Goal: Task Accomplishment & Management: Use online tool/utility

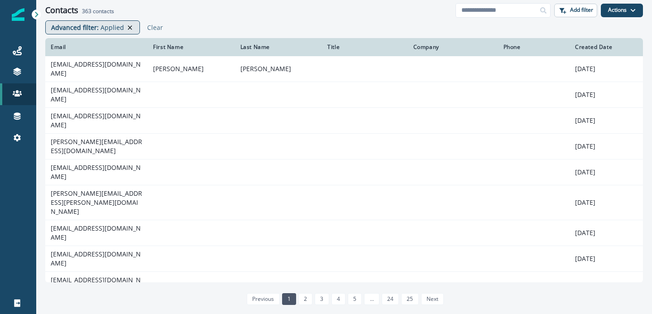
click at [127, 26] on icon at bounding box center [130, 27] width 8 height 7
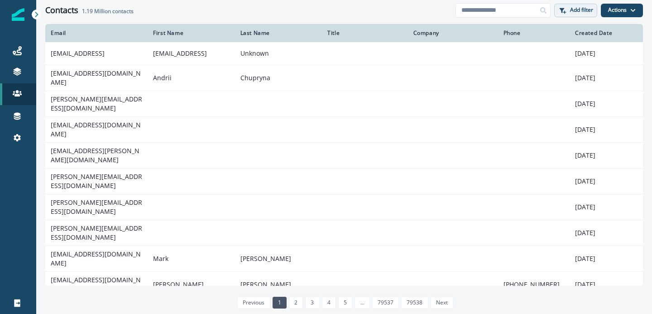
click at [577, 14] on button "Add filter" at bounding box center [575, 11] width 43 height 14
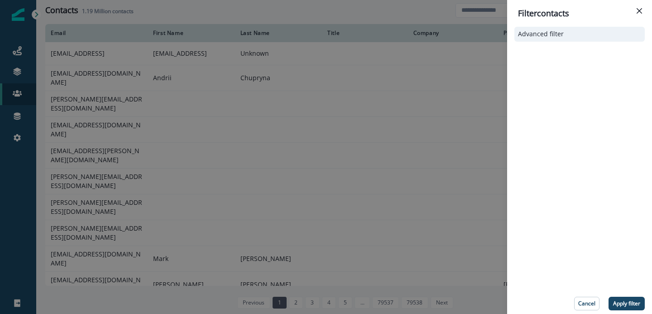
click at [565, 38] on button "Advanced filter" at bounding box center [579, 34] width 123 height 8
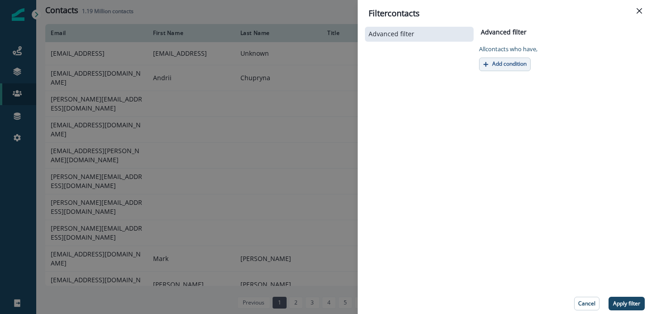
click at [511, 63] on p "Add condition" at bounding box center [509, 64] width 34 height 6
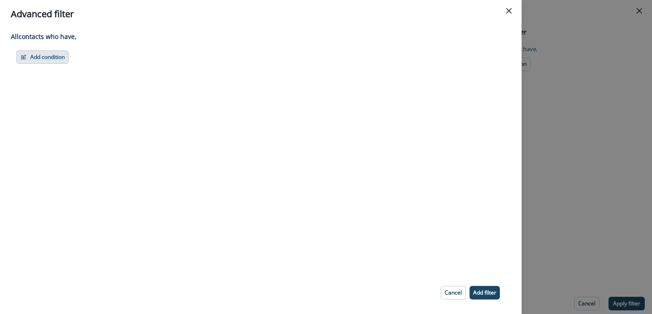
click at [48, 57] on button "Add condition" at bounding box center [42, 57] width 53 height 14
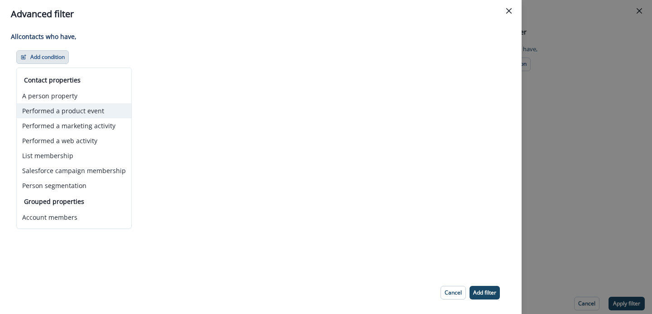
click at [59, 113] on button "Performed a product event" at bounding box center [74, 110] width 115 height 15
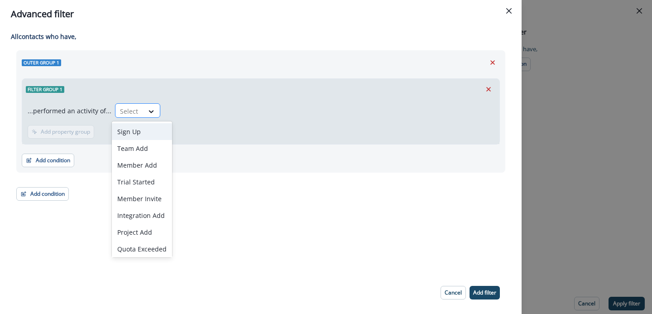
click at [144, 106] on div at bounding box center [152, 111] width 16 height 15
click at [508, 13] on icon "Close" at bounding box center [508, 10] width 5 height 5
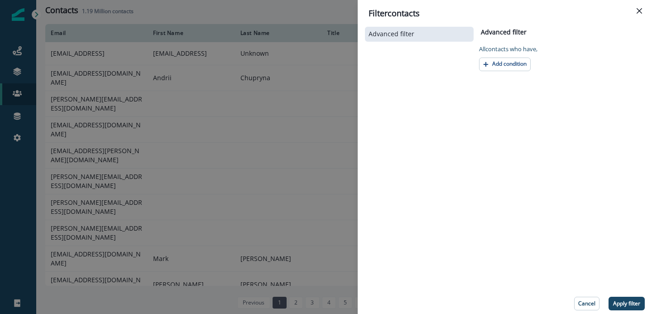
click at [261, 84] on div "Filter contacts Advanced filter Advanced filter Clear All contact s who have, A…" at bounding box center [326, 157] width 652 height 314
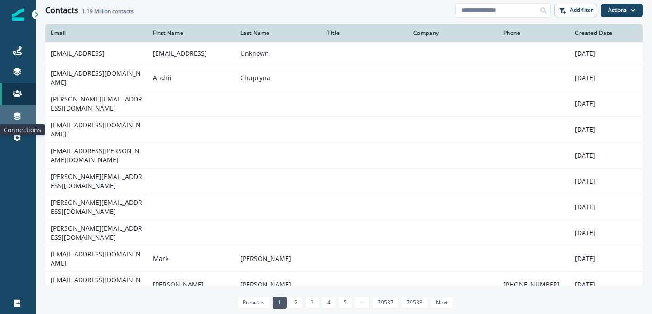
click at [19, 120] on icon at bounding box center [17, 115] width 9 height 9
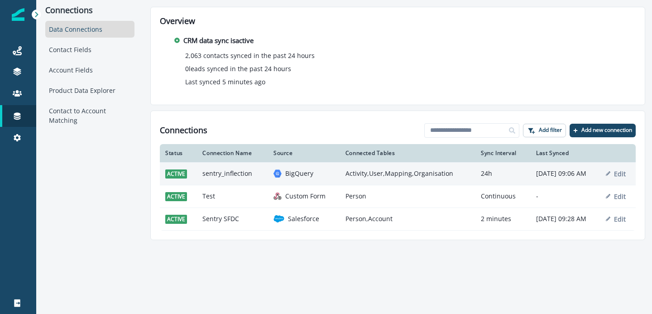
click at [299, 175] on p "BigQuery" at bounding box center [299, 173] width 28 height 9
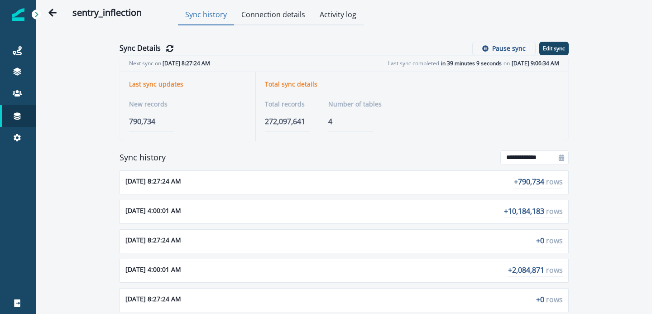
click at [275, 20] on button "Connection details" at bounding box center [273, 15] width 78 height 20
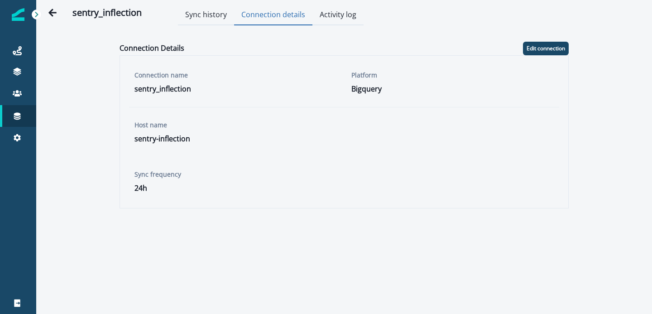
click at [330, 21] on button "Activity log" at bounding box center [337, 15] width 51 height 20
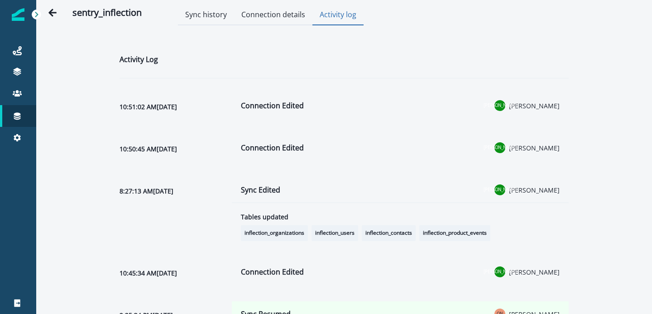
click at [210, 20] on button "Sync history" at bounding box center [206, 15] width 56 height 20
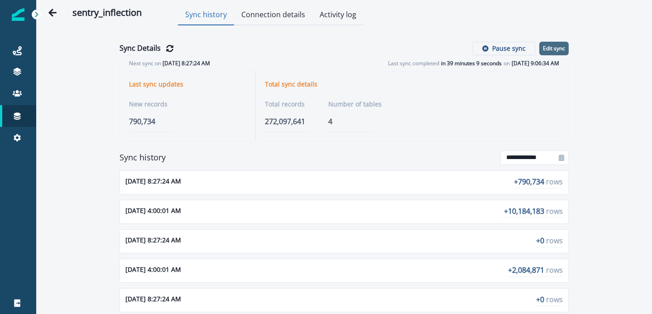
click at [556, 50] on p "Edit sync" at bounding box center [554, 48] width 22 height 6
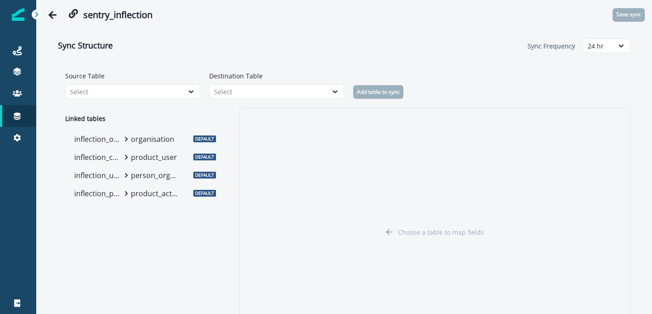
click at [116, 197] on p "inflection_product_events" at bounding box center [98, 193] width 48 height 11
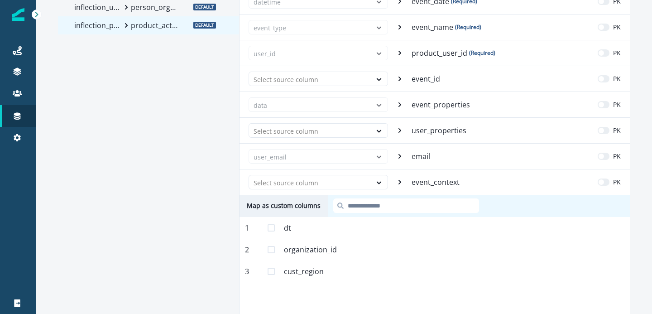
scroll to position [167, 0]
click at [382, 205] on input at bounding box center [406, 206] width 146 height 14
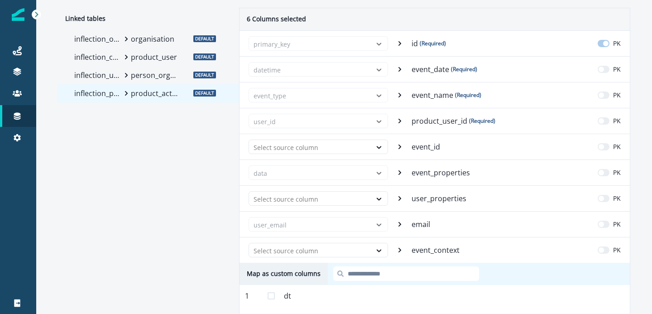
scroll to position [91, 0]
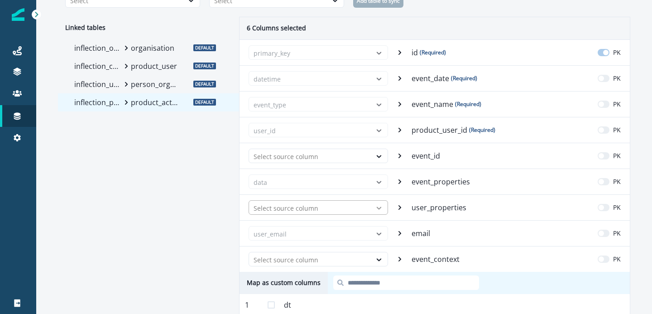
click at [378, 204] on icon at bounding box center [379, 207] width 8 height 9
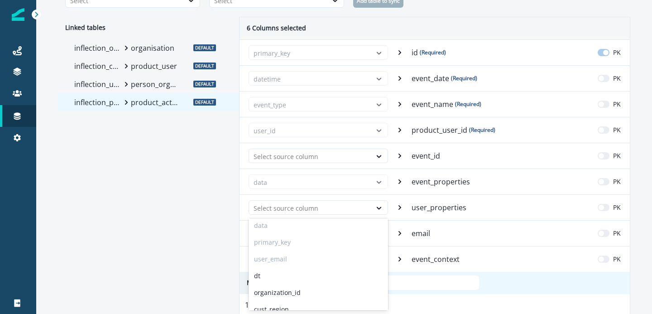
scroll to position [62, 0]
click at [391, 205] on div "datetime disabled, 1 of 9. 9 results available. Use Up and Down to choose optio…" at bounding box center [435, 207] width 390 height 26
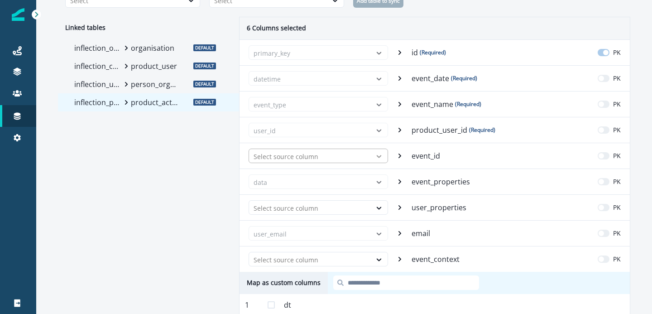
click at [380, 159] on icon at bounding box center [379, 156] width 8 height 9
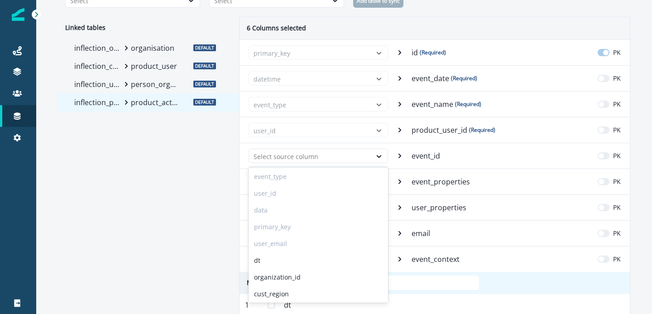
scroll to position [0, 0]
click at [389, 161] on div "datetime disabled, 1 of 9. 9 results available. Use Up and Down to choose optio…" at bounding box center [435, 156] width 390 height 26
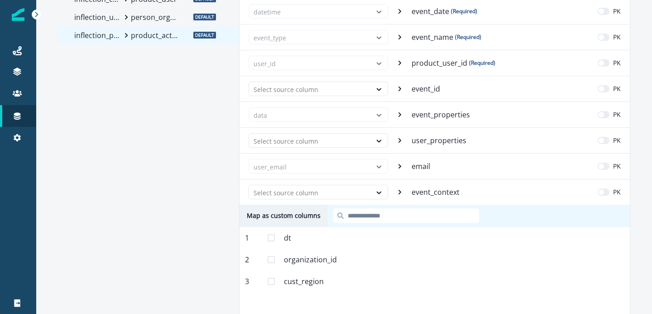
scroll to position [160, 0]
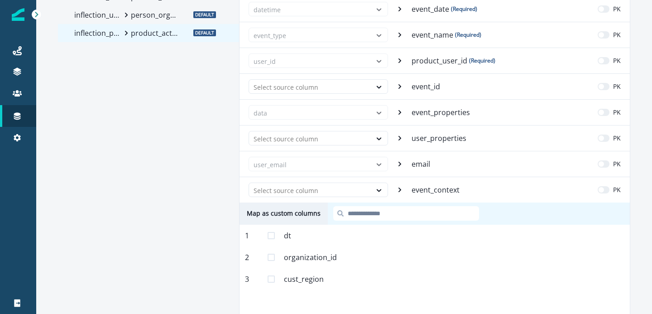
click at [272, 281] on span at bounding box center [271, 278] width 7 height 7
click at [369, 218] on input at bounding box center [406, 213] width 146 height 14
click at [274, 280] on span at bounding box center [271, 278] width 7 height 7
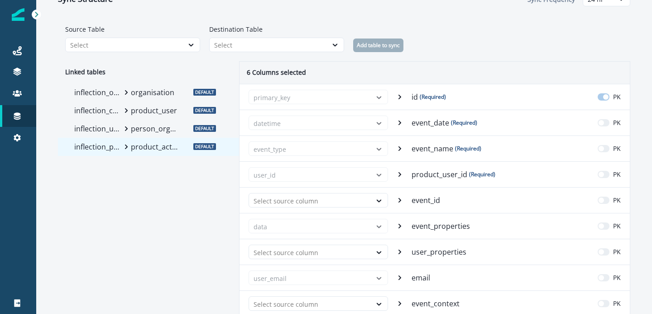
scroll to position [0, 0]
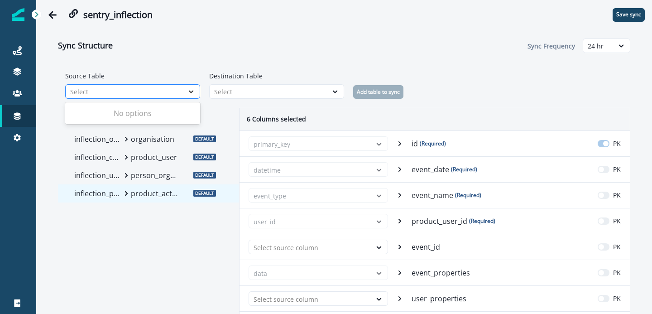
click at [192, 94] on icon at bounding box center [191, 91] width 8 height 9
click at [231, 90] on div "Select" at bounding box center [268, 92] width 109 height 10
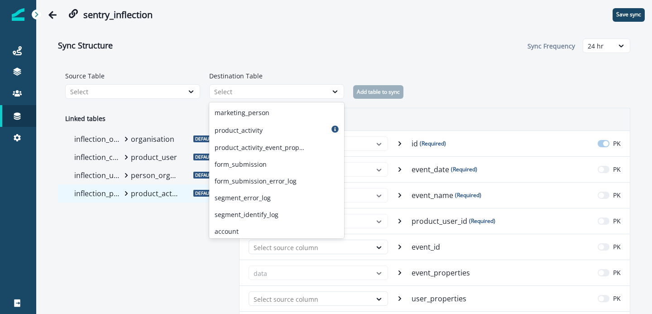
click at [384, 112] on div "6 Columns selected" at bounding box center [435, 119] width 390 height 22
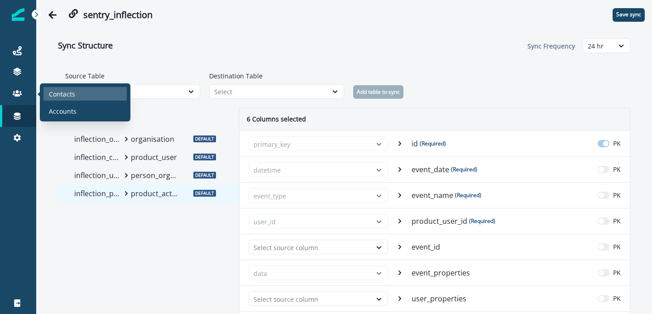
click at [69, 90] on p "Contacts" at bounding box center [62, 94] width 26 height 10
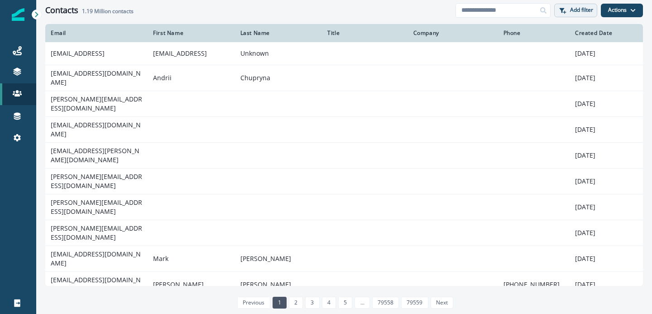
click at [559, 15] on button "Add filter" at bounding box center [575, 11] width 43 height 14
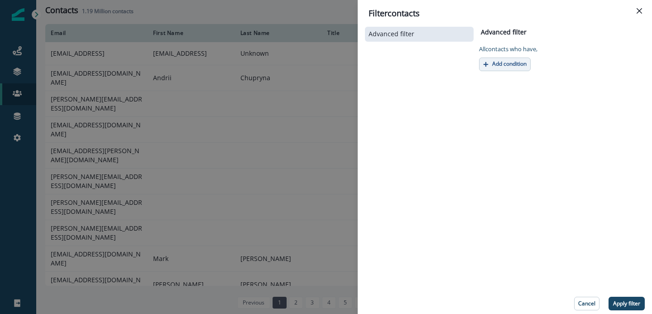
click at [496, 63] on p "Add condition" at bounding box center [509, 64] width 34 height 6
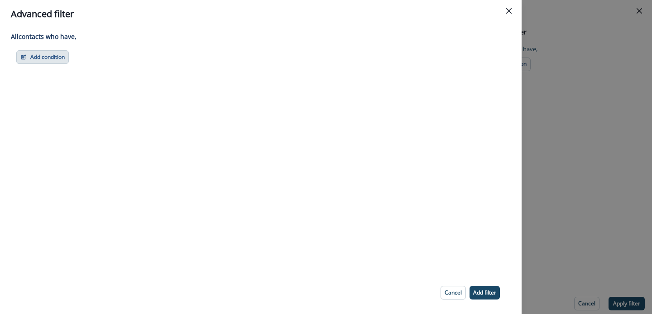
click at [52, 55] on button "Add condition" at bounding box center [42, 57] width 53 height 14
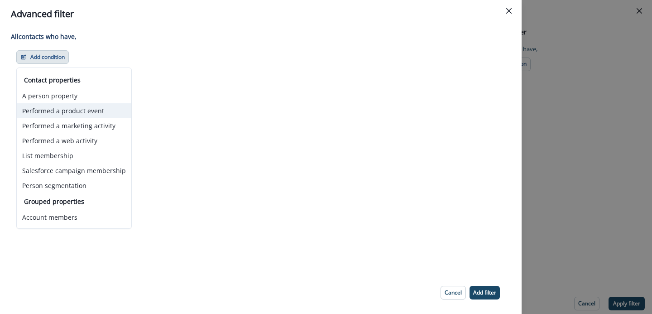
click at [75, 108] on button "Performed a product event" at bounding box center [74, 110] width 115 height 15
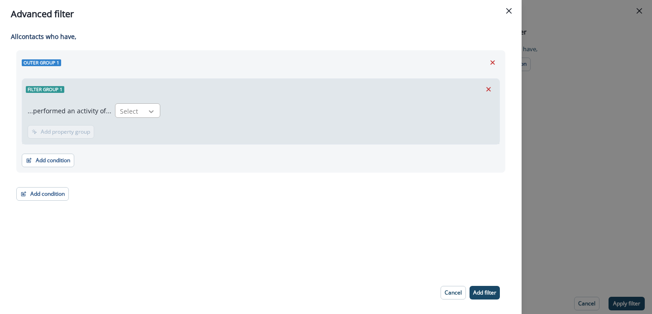
click at [151, 113] on icon at bounding box center [151, 111] width 8 height 9
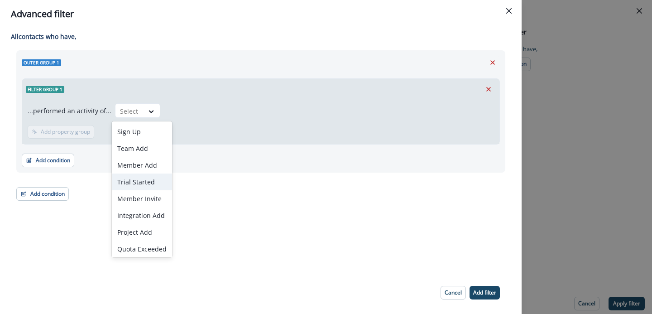
click at [144, 179] on div "Trial Started" at bounding box center [142, 181] width 60 height 17
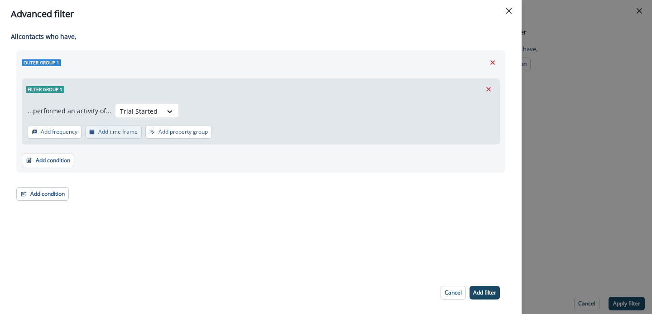
click at [118, 135] on button "Add time frame" at bounding box center [113, 132] width 57 height 14
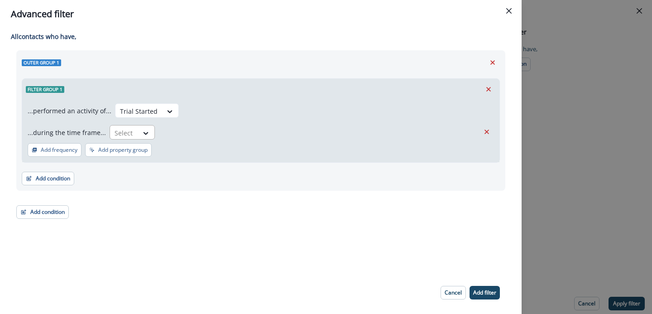
click at [138, 138] on div at bounding box center [146, 132] width 16 height 15
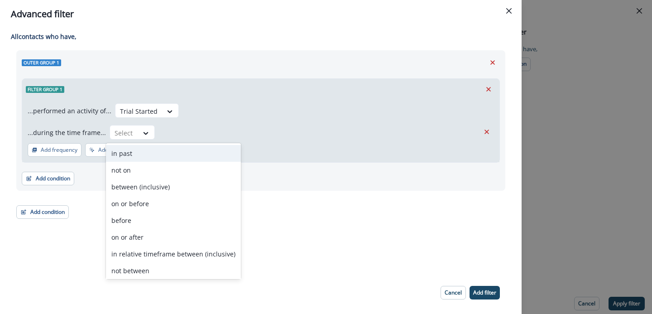
click at [148, 156] on div "in past" at bounding box center [173, 153] width 135 height 17
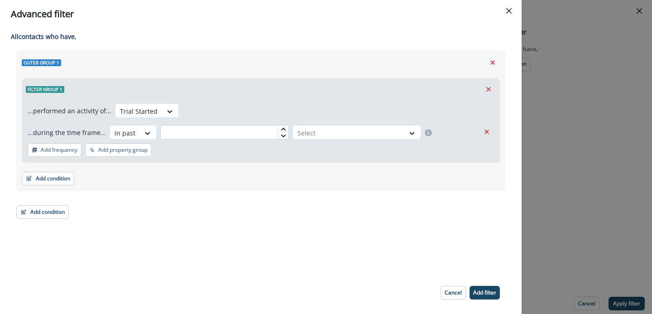
click at [220, 130] on input "text" at bounding box center [224, 132] width 129 height 14
type input "*"
click at [332, 131] on div at bounding box center [349, 132] width 102 height 11
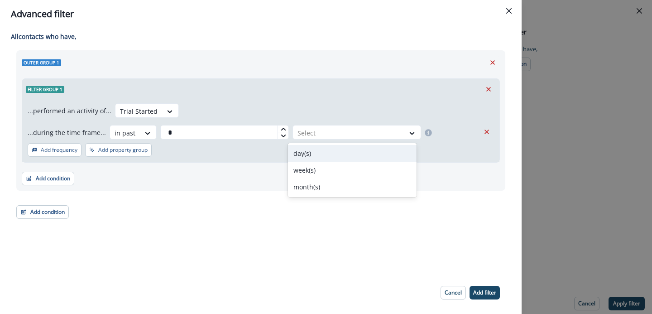
click at [319, 155] on div "day(s)" at bounding box center [352, 153] width 129 height 17
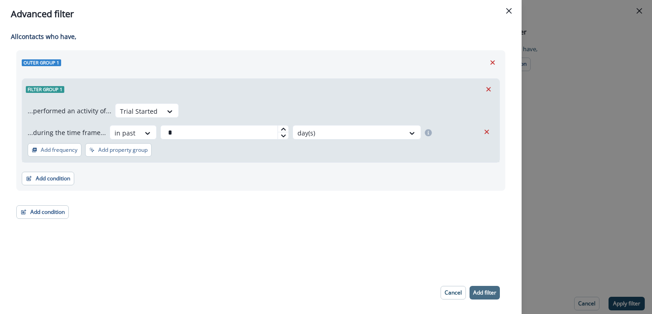
click at [490, 297] on button "Add filter" at bounding box center [485, 293] width 30 height 14
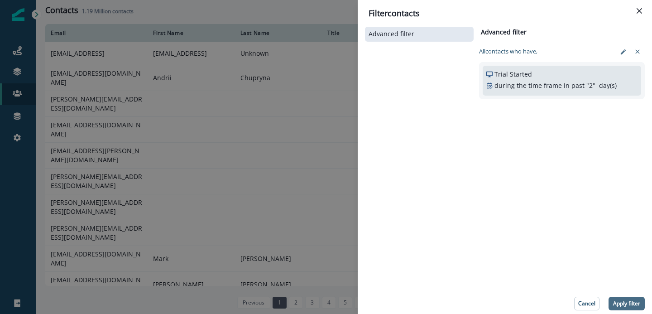
click at [624, 298] on button "Apply filter" at bounding box center [627, 304] width 36 height 14
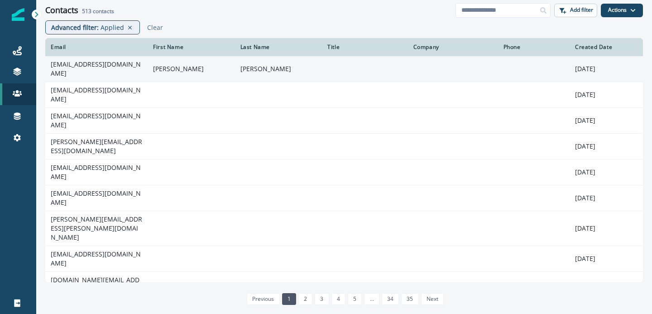
click at [100, 74] on td "[EMAIL_ADDRESS][DOMAIN_NAME]" at bounding box center [96, 69] width 102 height 26
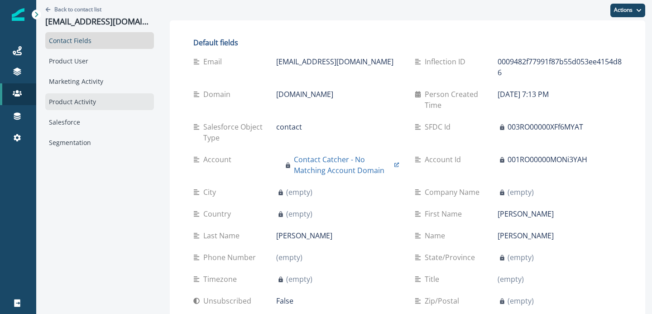
click at [86, 101] on div "Product Activity" at bounding box center [99, 101] width 109 height 17
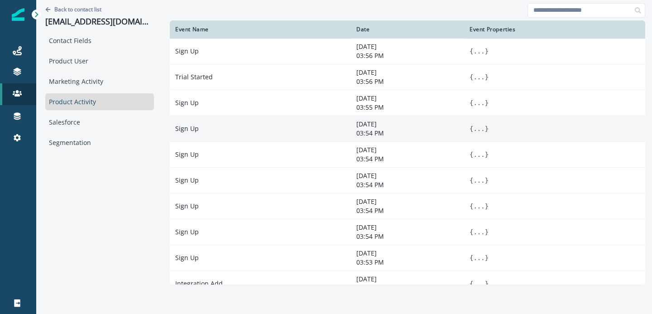
click at [473, 126] on button "..." at bounding box center [478, 128] width 11 height 9
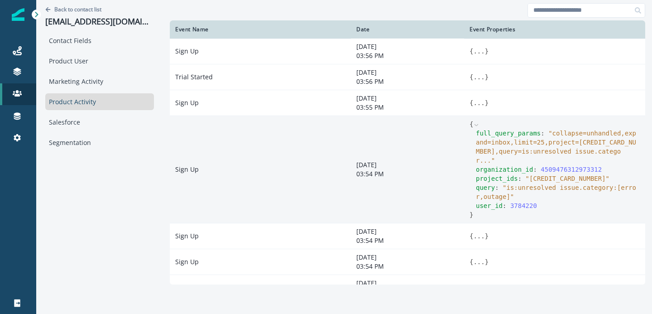
scroll to position [10, 0]
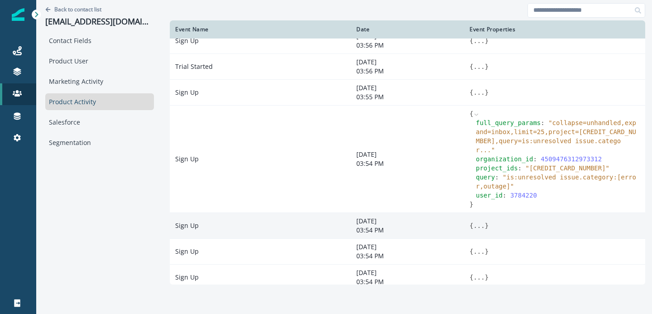
click at [473, 221] on button "..." at bounding box center [478, 225] width 11 height 9
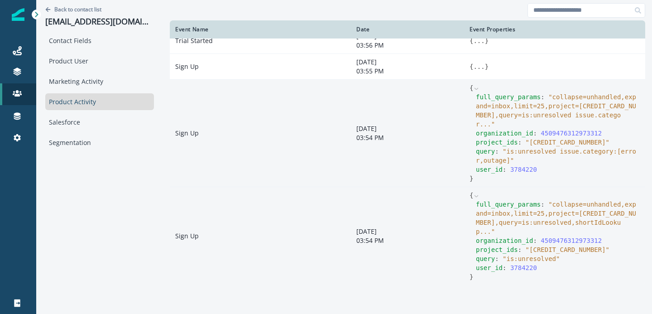
scroll to position [0, 0]
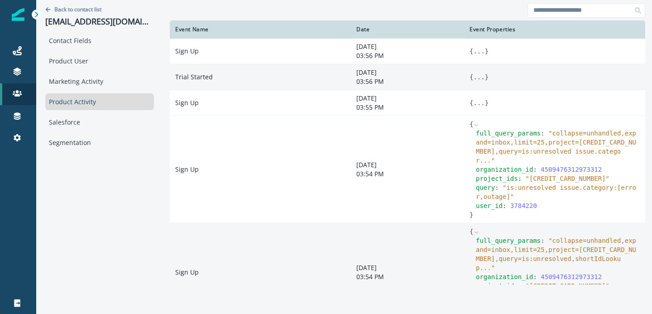
click at [473, 77] on button "..." at bounding box center [478, 76] width 11 height 9
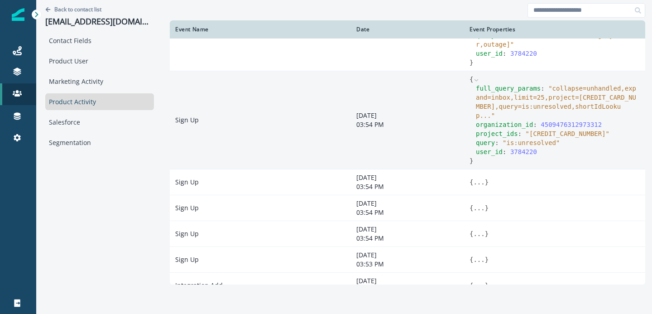
scroll to position [271, 0]
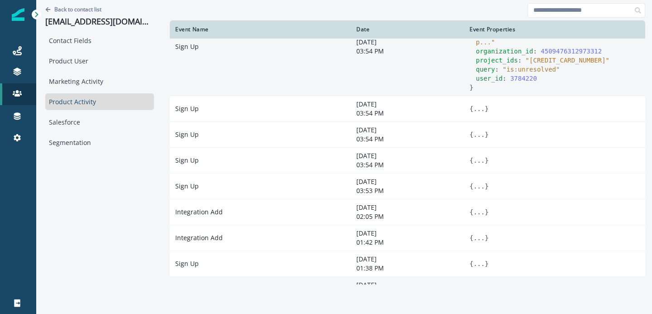
click at [473, 285] on button "..." at bounding box center [478, 289] width 11 height 9
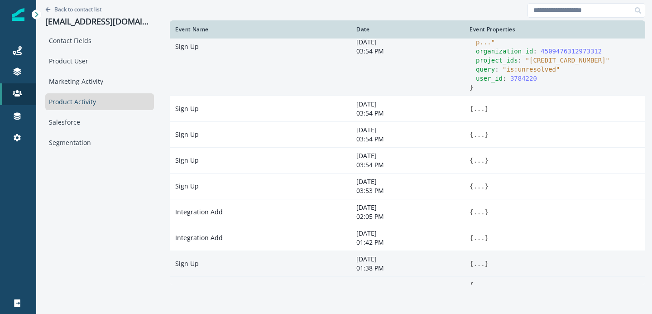
scroll to position [289, 0]
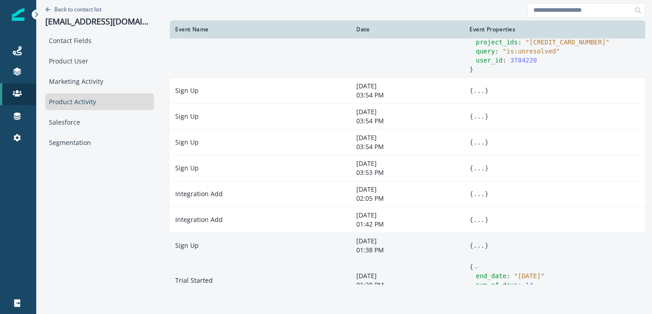
click at [473, 241] on button "..." at bounding box center [478, 245] width 11 height 9
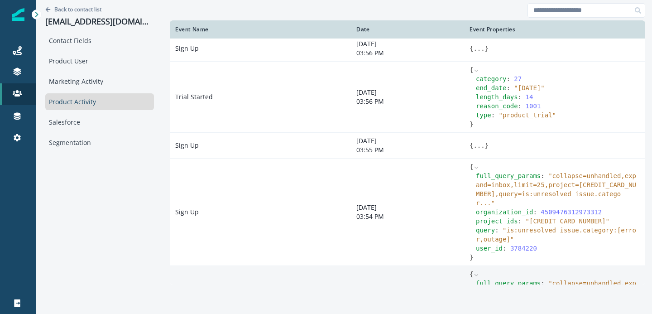
scroll to position [0, 0]
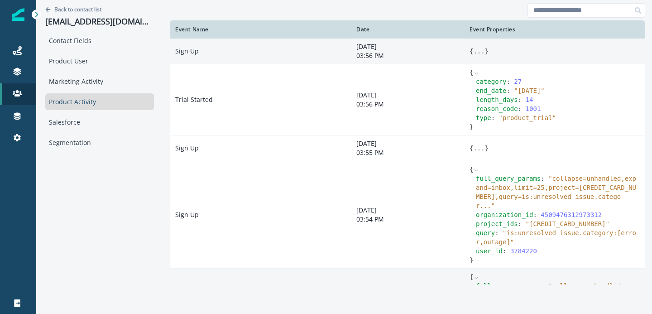
click at [473, 53] on button "..." at bounding box center [478, 51] width 11 height 9
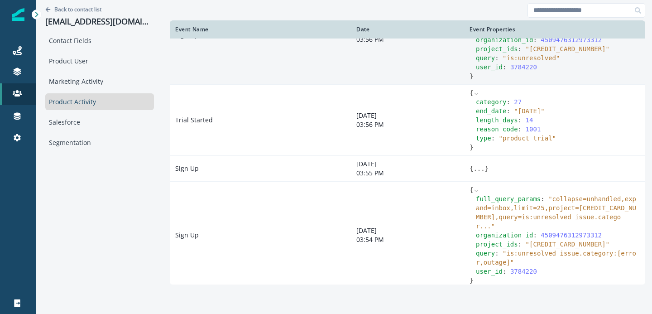
scroll to position [72, 0]
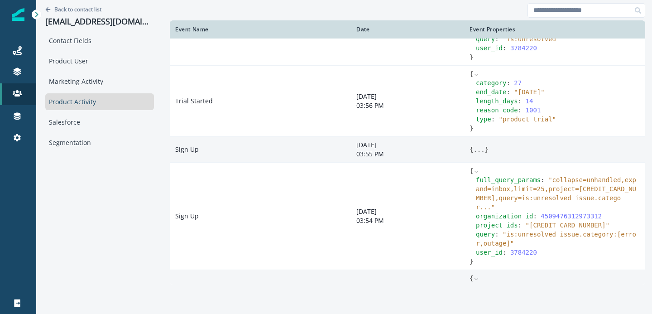
click at [473, 145] on button "..." at bounding box center [478, 149] width 11 height 9
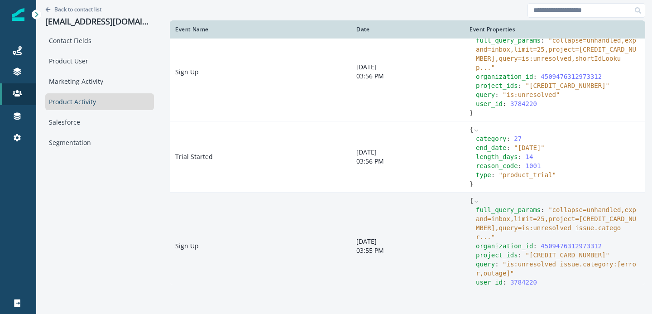
scroll to position [0, 0]
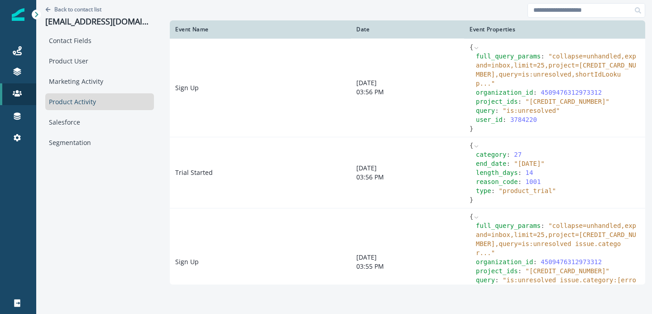
click at [539, 71] on span "" collapse=unhandled,expand=inbox,limit=25,project=[CREDIT_CARD_NUMBER],query=i…" at bounding box center [556, 70] width 160 height 34
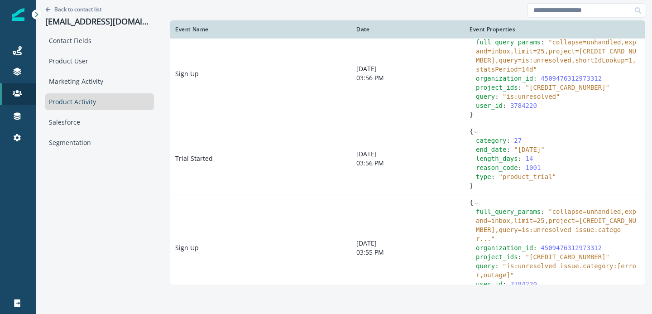
scroll to position [29, 0]
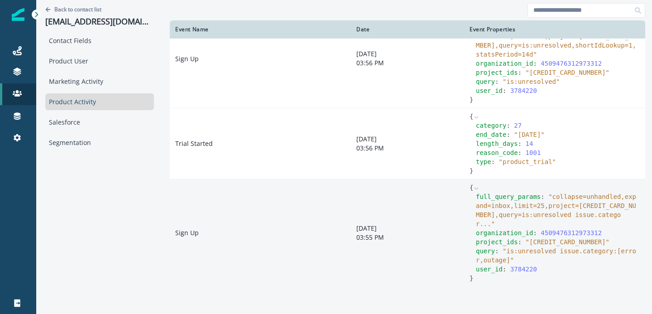
click at [531, 193] on span "" collapse=unhandled,expand=inbox,limit=25,project=[CREDIT_CARD_NUMBER],query=i…" at bounding box center [556, 210] width 160 height 34
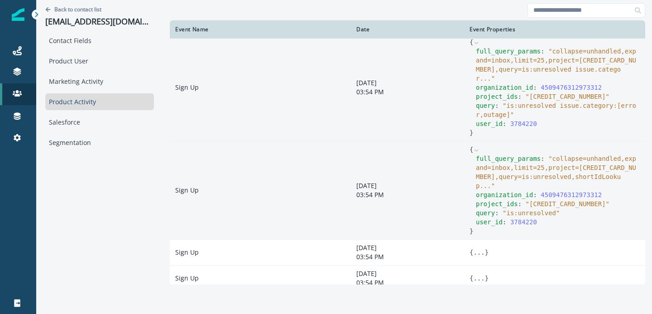
scroll to position [295, 0]
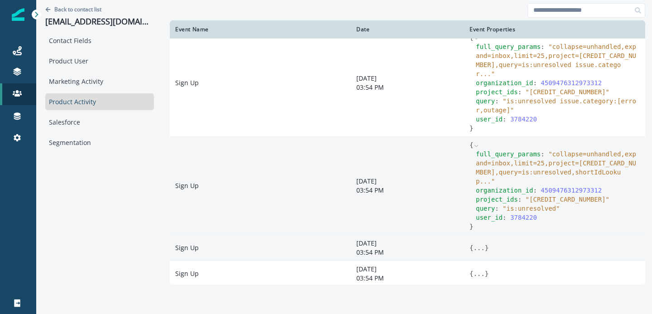
click at [473, 243] on button "..." at bounding box center [478, 247] width 11 height 9
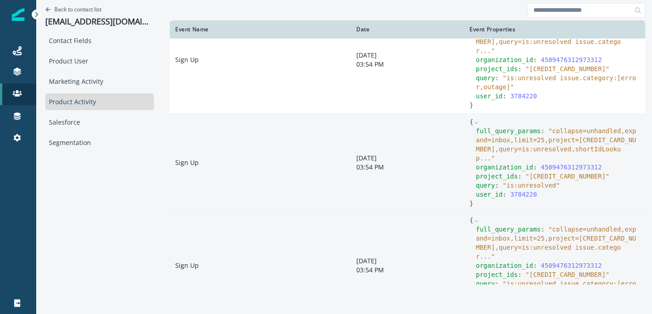
scroll to position [320, 0]
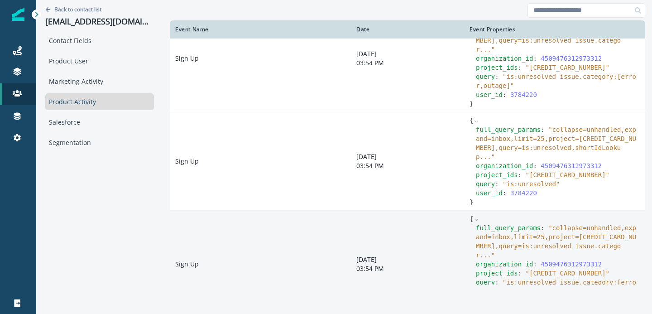
click at [519, 223] on div "full_query_params : " collapse=unhandled,expand=inbox,limit=25,project=[CREDIT_…" at bounding box center [558, 241] width 164 height 36
click at [530, 224] on span "" collapse=unhandled,expand=inbox,limit=25,project=[CREDIT_CARD_NUMBER],query=i…" at bounding box center [556, 241] width 160 height 34
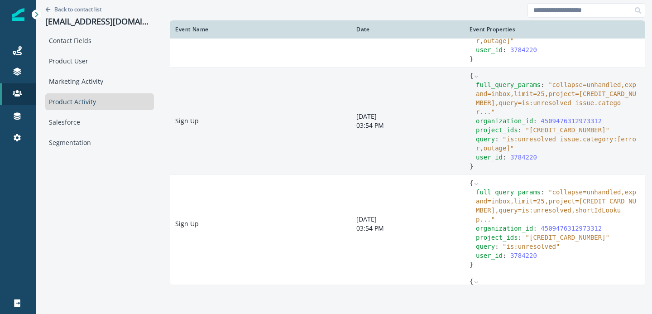
scroll to position [230, 0]
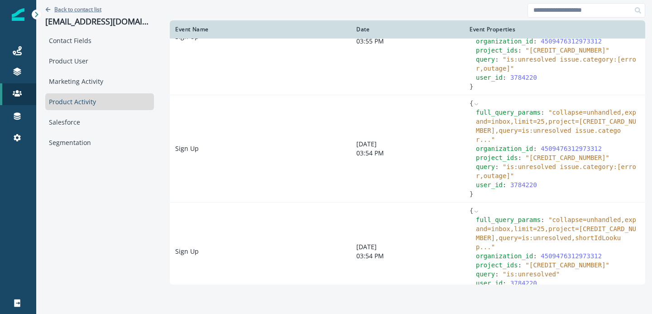
click at [72, 10] on p "Back to contact list" at bounding box center [77, 9] width 47 height 8
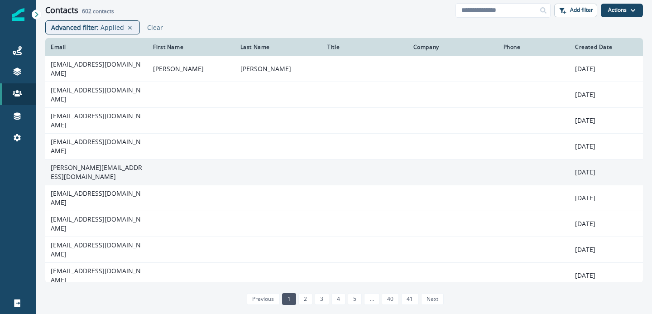
scroll to position [114, 0]
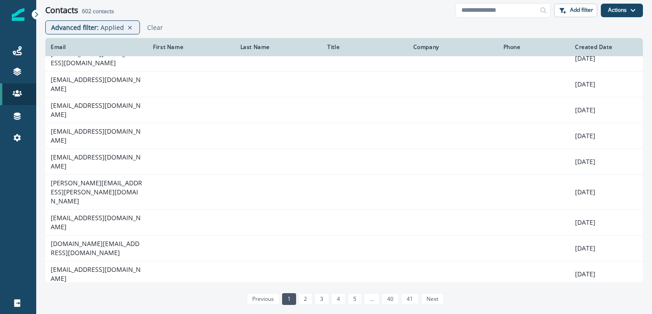
click at [105, 287] on td "[PERSON_NAME][EMAIL_ADDRESS][DOMAIN_NAME]" at bounding box center [96, 300] width 102 height 26
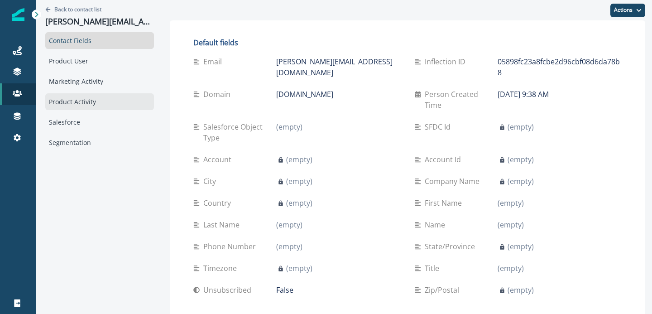
click at [93, 103] on div "Product Activity" at bounding box center [99, 101] width 109 height 17
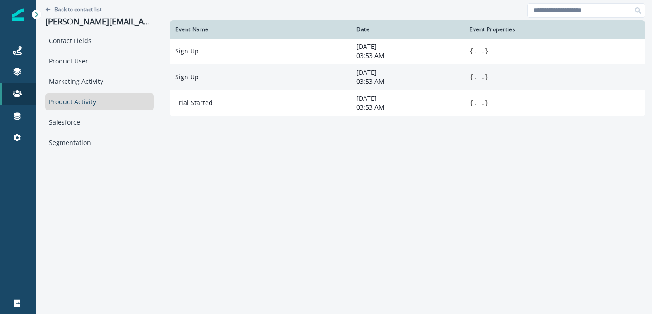
click at [473, 80] on button "..." at bounding box center [478, 76] width 11 height 9
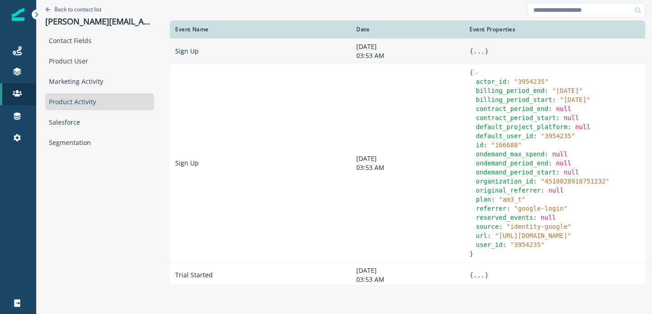
click at [473, 51] on button "..." at bounding box center [478, 51] width 11 height 9
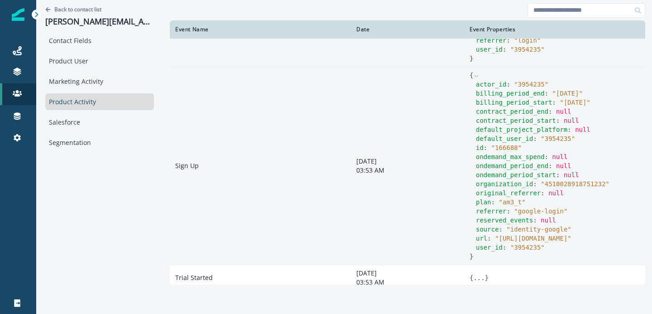
scroll to position [58, 0]
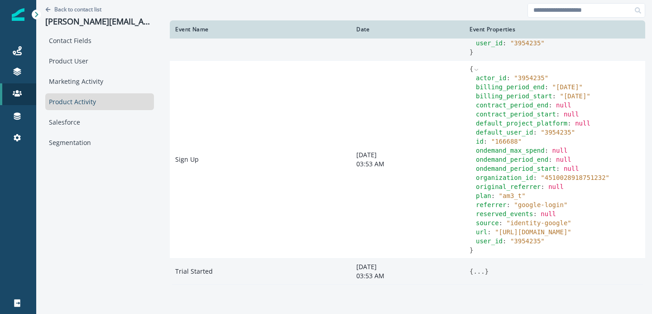
click at [473, 269] on button "..." at bounding box center [478, 271] width 11 height 9
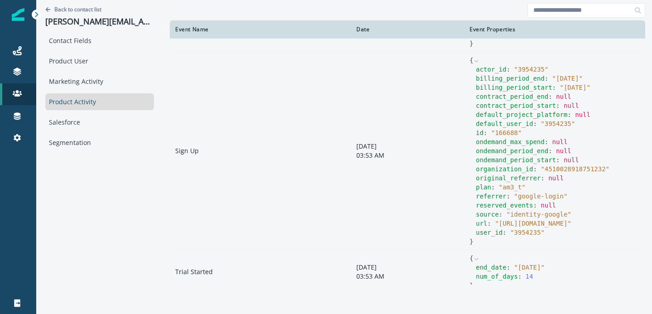
scroll to position [76, 0]
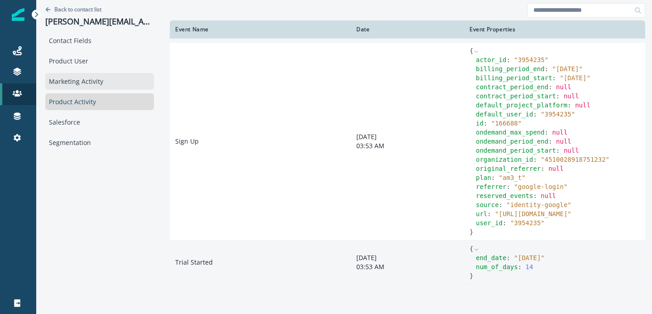
click at [75, 78] on div "Marketing Activity" at bounding box center [99, 81] width 109 height 17
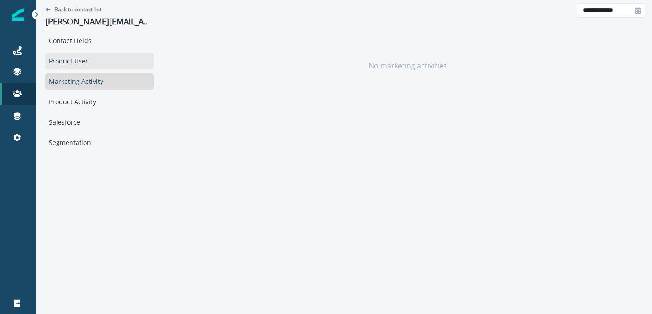
click at [77, 65] on div "Product User" at bounding box center [99, 61] width 109 height 17
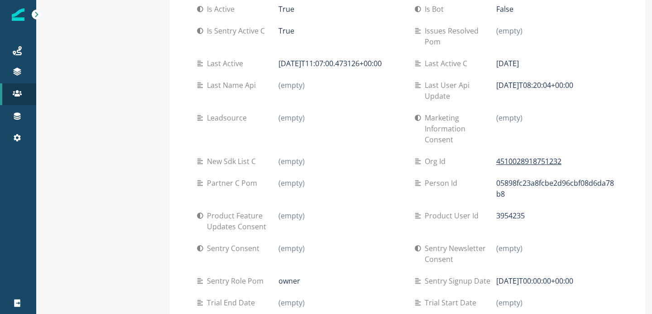
scroll to position [0, 0]
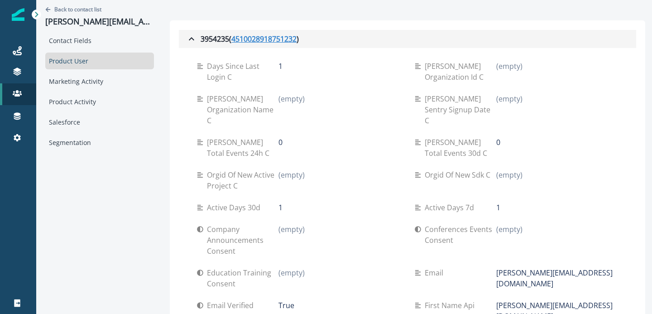
click at [255, 42] on u "4510028918751232" at bounding box center [263, 39] width 65 height 11
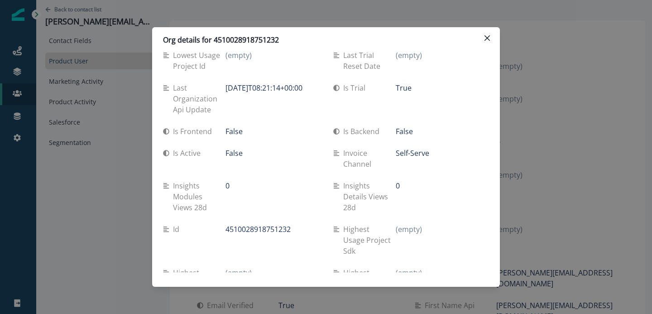
scroll to position [710, 0]
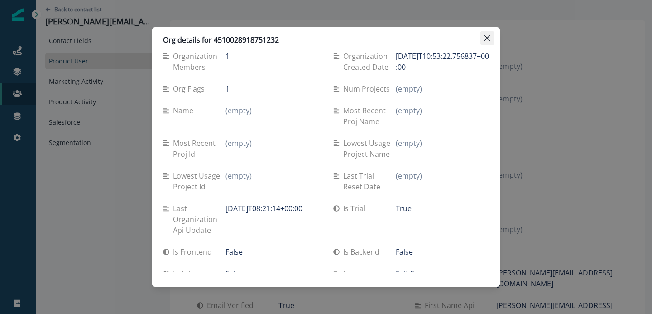
click at [484, 43] on button "Close" at bounding box center [487, 38] width 14 height 14
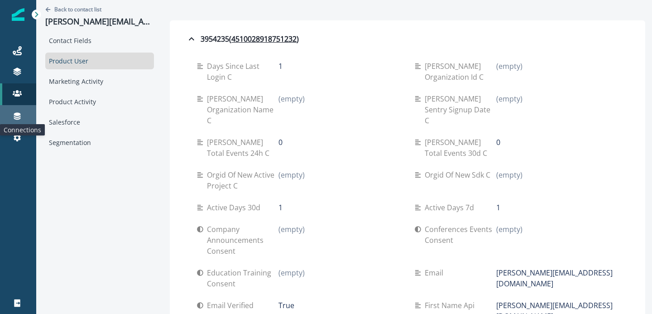
click at [15, 112] on icon at bounding box center [17, 115] width 9 height 9
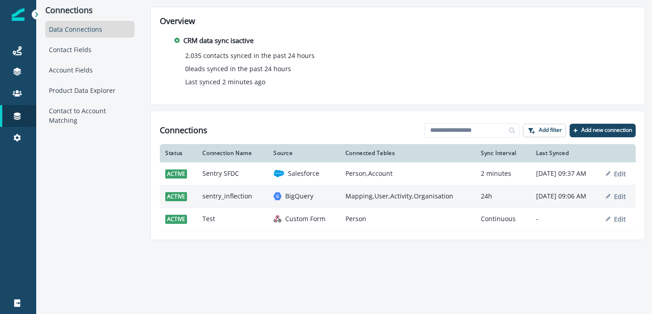
click at [312, 197] on div "BigQuery" at bounding box center [304, 196] width 61 height 9
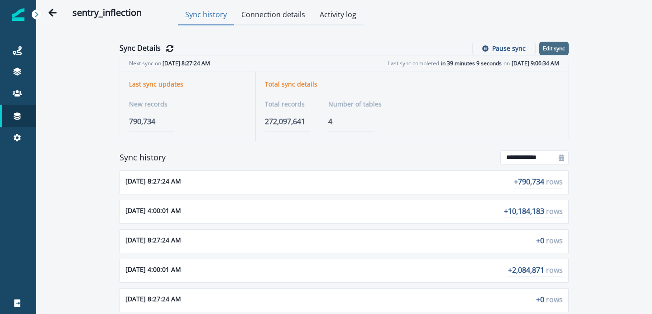
click at [553, 48] on p "Edit sync" at bounding box center [554, 48] width 22 height 6
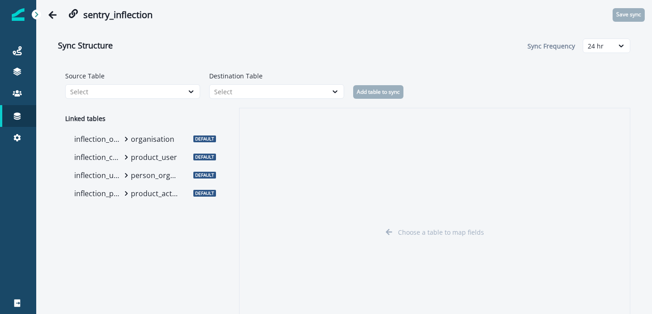
click at [142, 143] on p "organisation" at bounding box center [155, 139] width 48 height 11
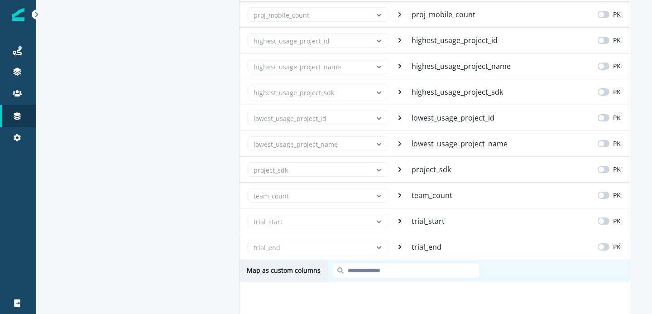
scroll to position [2328, 0]
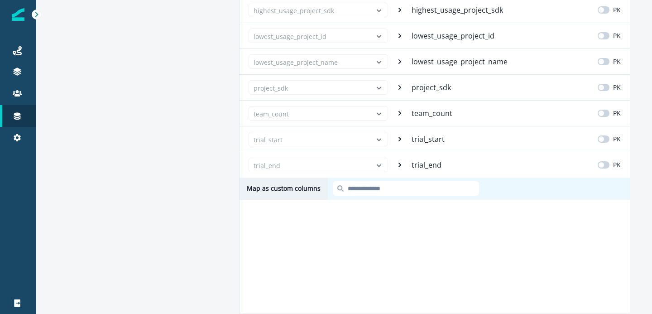
click at [374, 185] on input at bounding box center [406, 188] width 146 height 14
type input "*"
click at [378, 169] on div "trial_end" at bounding box center [318, 165] width 139 height 14
click at [380, 165] on div "trial_end" at bounding box center [318, 165] width 139 height 14
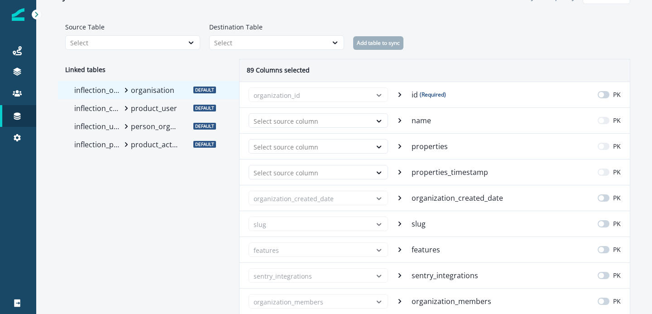
scroll to position [32, 0]
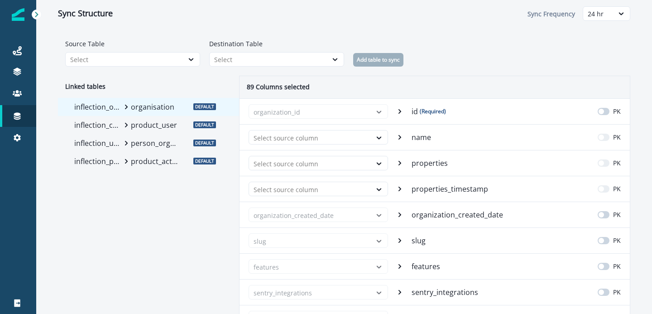
click at [162, 126] on p "product_user" at bounding box center [155, 125] width 48 height 11
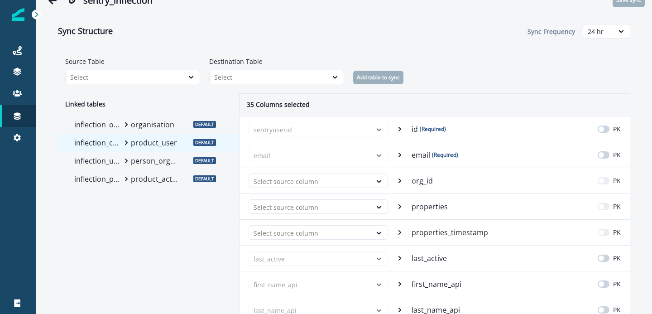
scroll to position [0, 0]
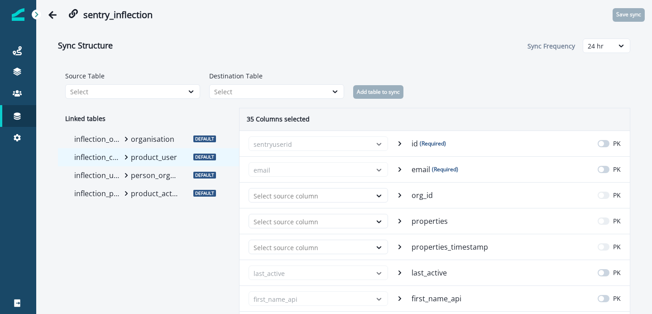
click at [159, 175] on p "person_organisation_mapping" at bounding box center [155, 175] width 48 height 11
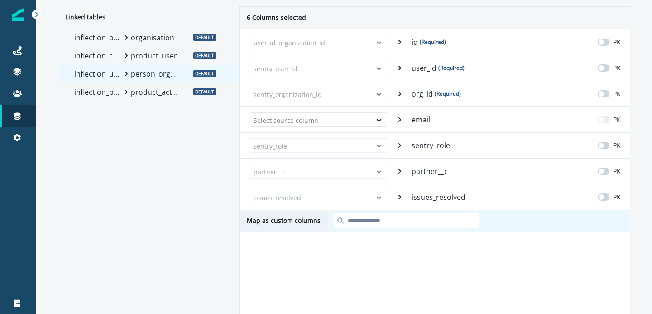
scroll to position [96, 0]
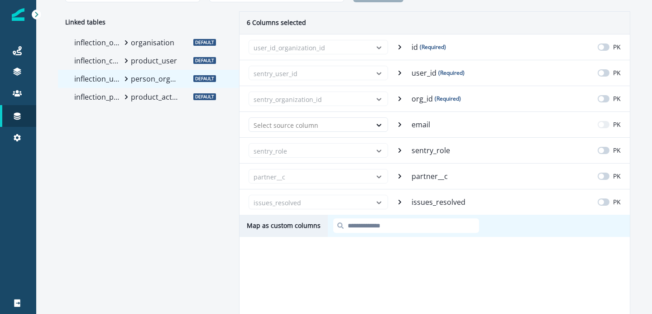
click at [370, 224] on input at bounding box center [406, 225] width 146 height 14
type input "*"
click at [399, 203] on icon at bounding box center [400, 202] width 3 height 5
click at [401, 202] on icon at bounding box center [400, 202] width 3 height 5
click at [428, 208] on div "issues_resolved issues_resolved PK" at bounding box center [435, 202] width 390 height 26
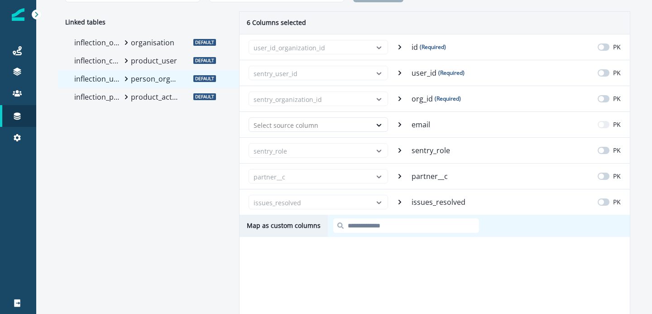
click at [393, 225] on input at bounding box center [406, 225] width 146 height 14
type input "*"
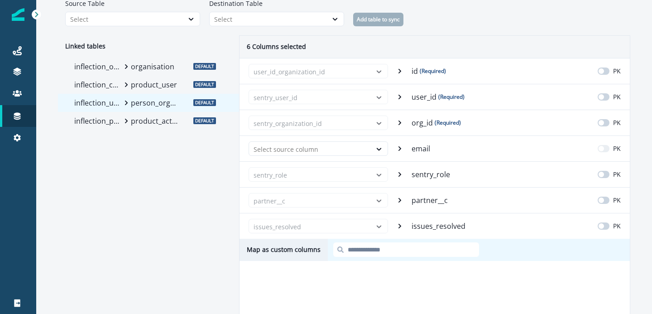
scroll to position [67, 0]
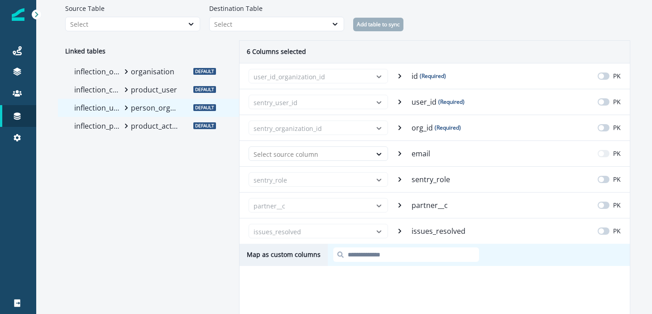
click at [137, 130] on p "product_activity" at bounding box center [155, 125] width 48 height 11
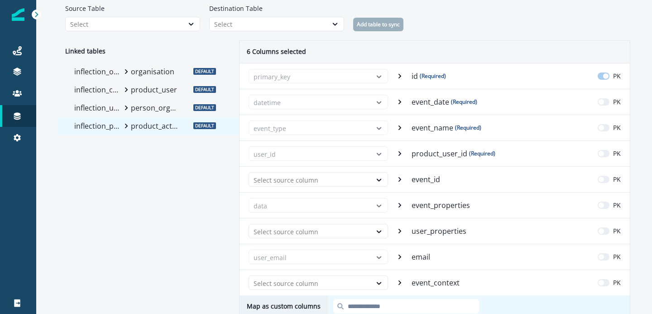
scroll to position [185, 0]
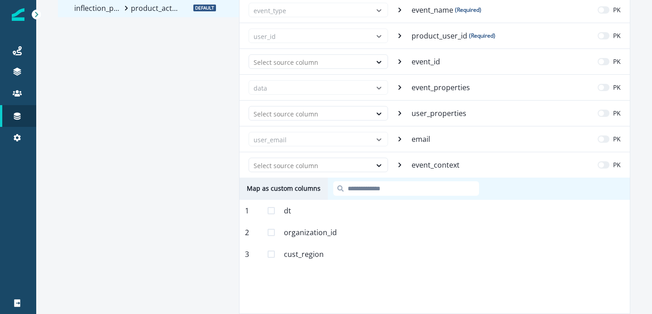
click at [271, 212] on span at bounding box center [271, 210] width 7 height 7
click at [359, 188] on input at bounding box center [406, 188] width 146 height 14
click at [274, 235] on span at bounding box center [271, 232] width 7 height 7
click at [271, 251] on span at bounding box center [271, 253] width 7 height 7
click at [272, 214] on span at bounding box center [271, 210] width 7 height 7
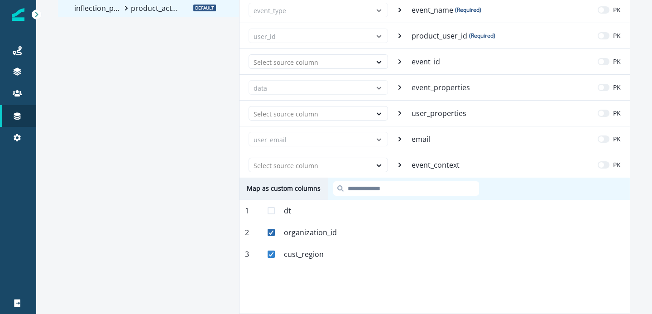
click at [272, 232] on polyline at bounding box center [271, 233] width 4 height 4
click at [271, 254] on polyline at bounding box center [271, 254] width 4 height 4
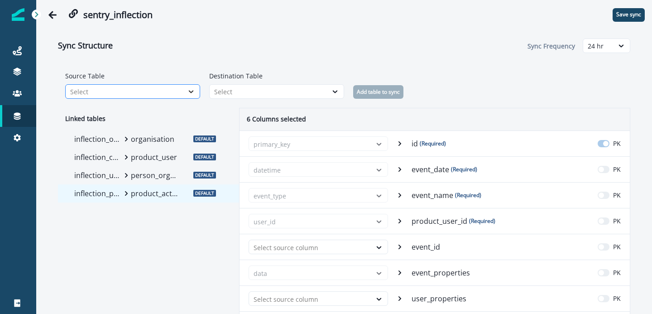
click at [186, 92] on div at bounding box center [190, 91] width 15 height 9
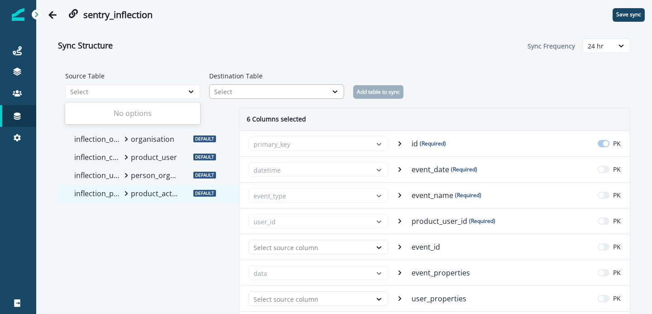
click at [246, 88] on div "Select" at bounding box center [268, 92] width 109 height 10
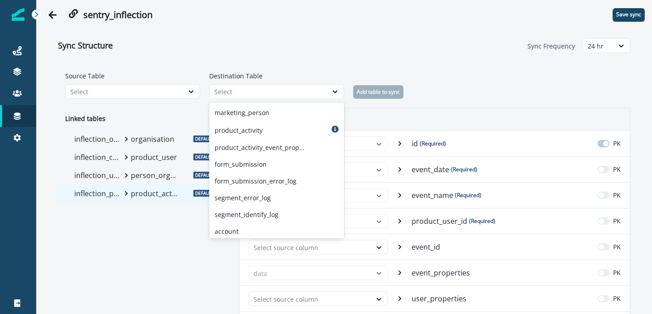
click at [315, 64] on div "Source Table Select Destination Table marketing_person, 1 of 21. 21 results ava…" at bounding box center [344, 85] width 572 height 46
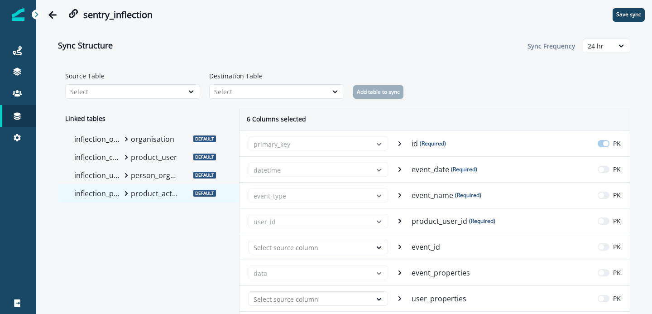
click at [326, 49] on div "Sync Structure Sync Frequency 24 hr" at bounding box center [344, 45] width 572 height 33
click at [142, 192] on p "product_activity" at bounding box center [155, 193] width 48 height 11
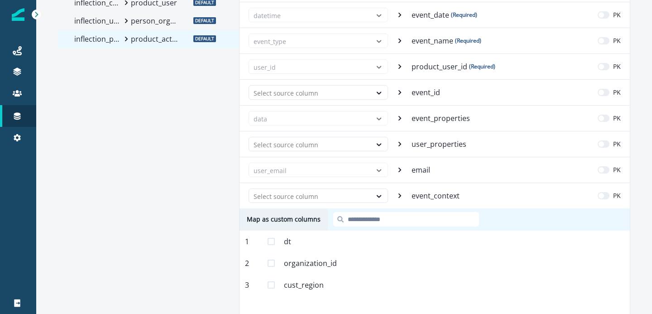
scroll to position [185, 0]
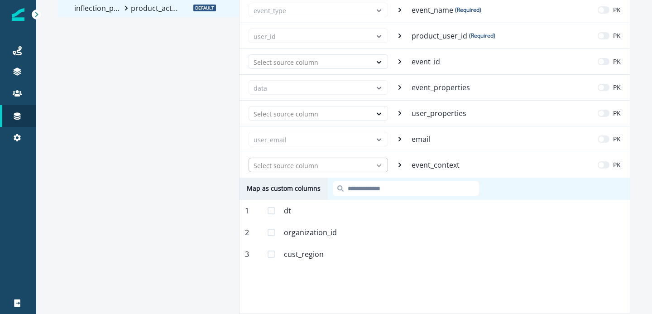
click at [375, 163] on icon at bounding box center [379, 165] width 8 height 9
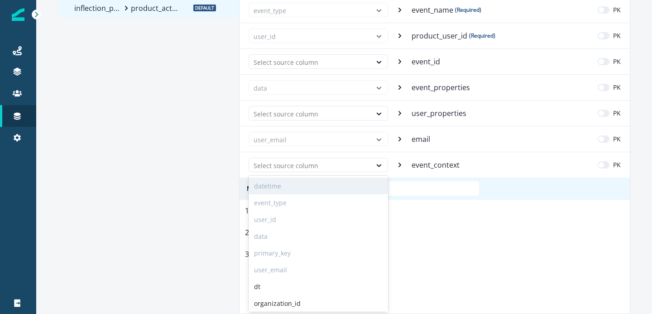
scroll to position [19, 0]
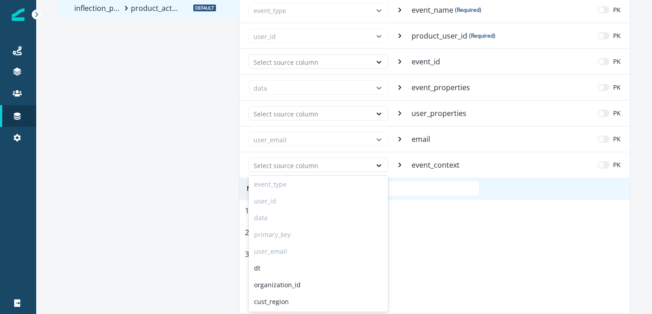
click at [412, 222] on div "2 organization_id Mapped" at bounding box center [435, 232] width 390 height 22
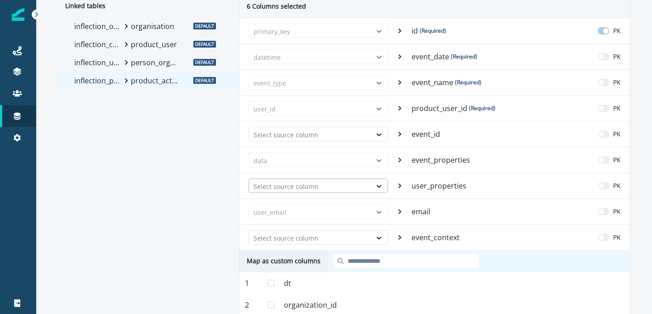
scroll to position [65, 0]
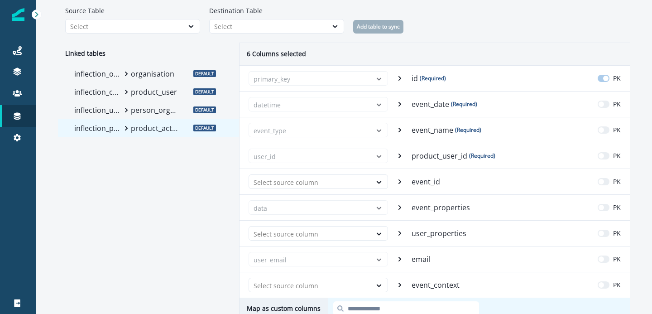
click at [125, 126] on icon at bounding box center [126, 128] width 3 height 5
click at [114, 131] on p "inflection_product_events" at bounding box center [98, 128] width 48 height 11
click at [195, 30] on icon at bounding box center [191, 26] width 8 height 9
click at [153, 27] on div "Select" at bounding box center [124, 27] width 109 height 10
click at [102, 127] on p "inflection_product_events" at bounding box center [98, 128] width 48 height 11
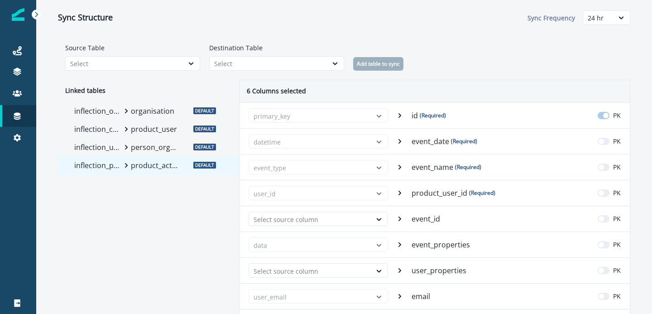
scroll to position [0, 0]
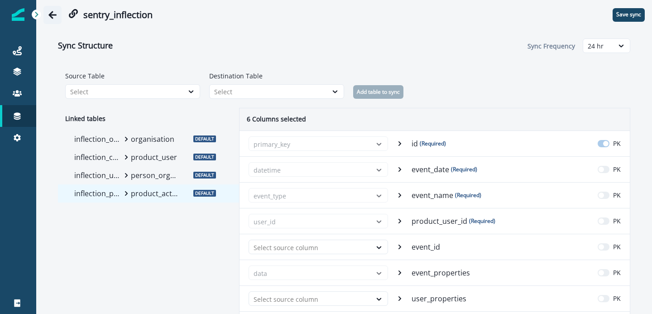
click at [47, 13] on button "Go back" at bounding box center [52, 15] width 18 height 18
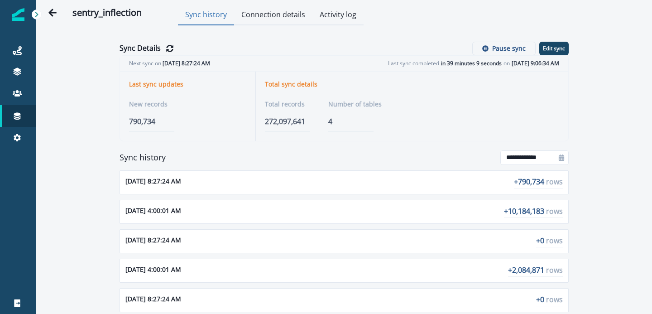
click at [333, 17] on button "Activity log" at bounding box center [337, 15] width 51 height 20
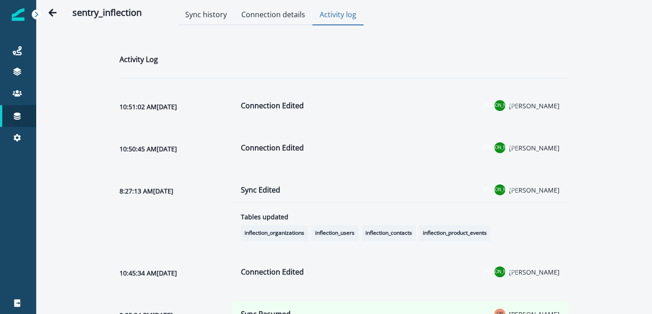
click at [282, 17] on button "Connection details" at bounding box center [273, 15] width 78 height 20
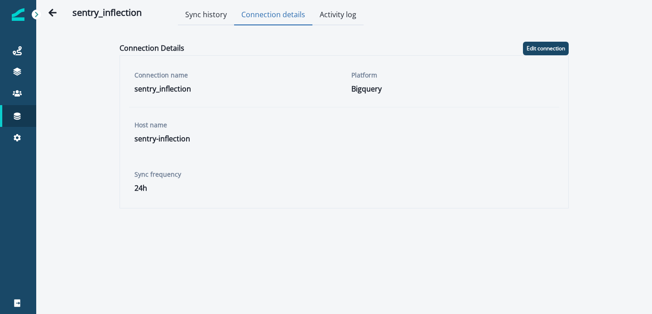
click at [347, 17] on button "Activity log" at bounding box center [337, 15] width 51 height 20
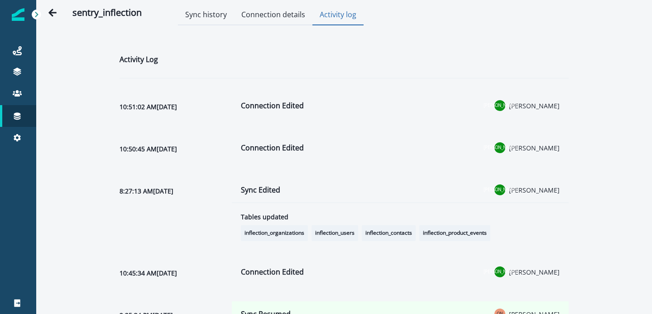
scroll to position [19, 0]
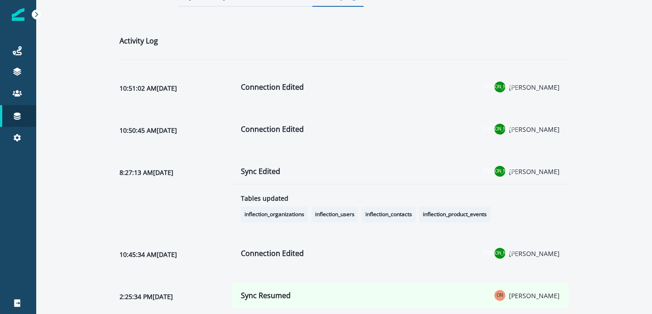
drag, startPoint x: 424, startPoint y: 214, endPoint x: 490, endPoint y: 214, distance: 66.1
click at [490, 214] on span "inflection_product_events" at bounding box center [454, 215] width 71 height 16
copy span "inflection_product_events"
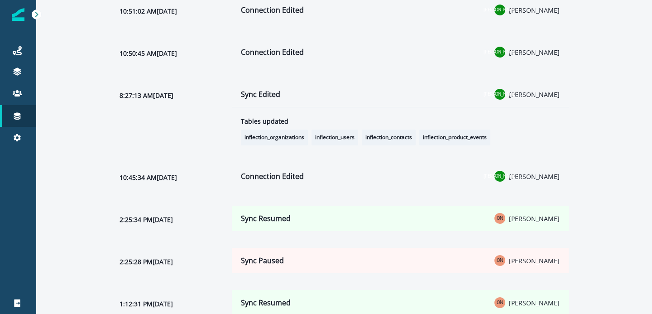
scroll to position [0, 0]
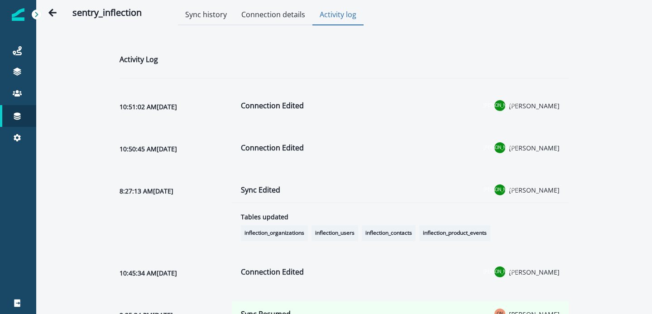
click at [204, 15] on button "Sync history" at bounding box center [206, 15] width 56 height 20
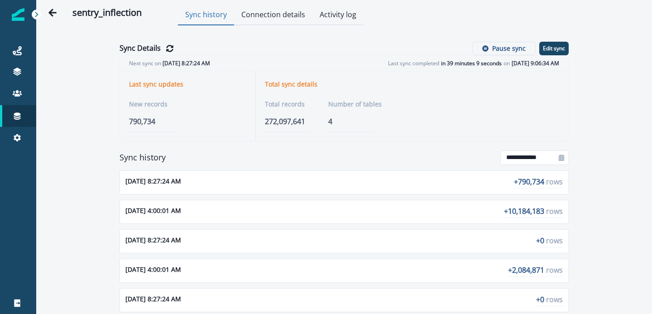
click at [284, 19] on button "Connection details" at bounding box center [273, 15] width 78 height 20
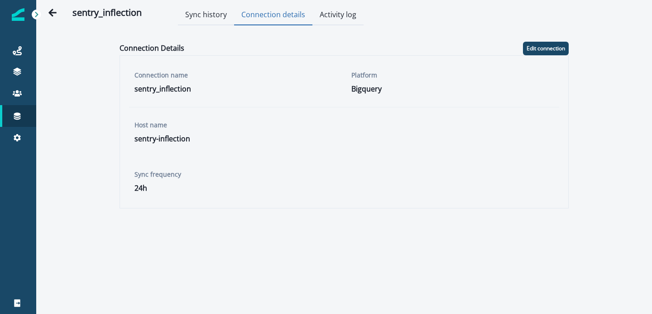
click at [200, 16] on button "Sync history" at bounding box center [206, 15] width 56 height 20
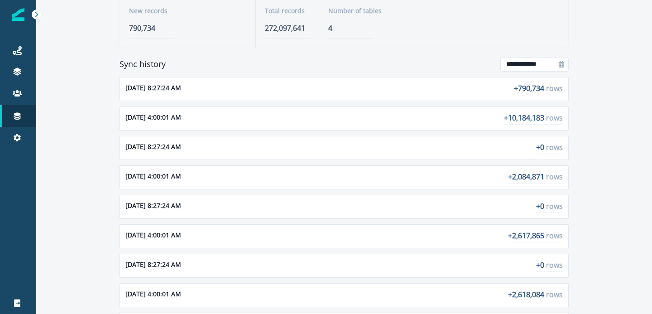
scroll to position [45, 0]
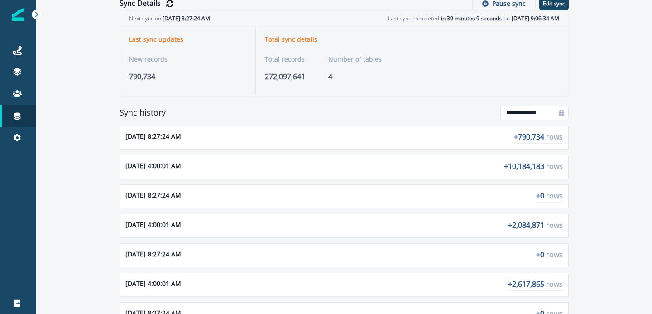
click at [524, 168] on p "+ 10,184,183 rows" at bounding box center [533, 167] width 59 height 12
click at [505, 168] on p "+ 10,184,183 rows" at bounding box center [533, 167] width 59 height 12
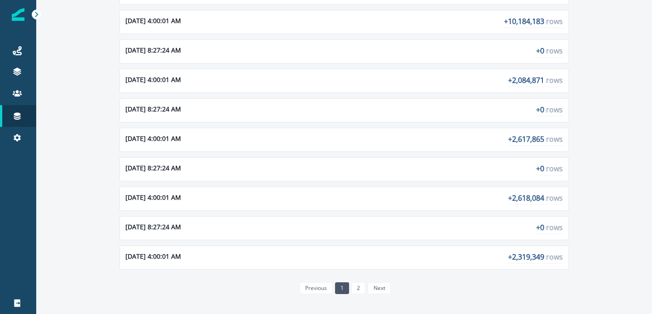
scroll to position [0, 0]
